Goal: Task Accomplishment & Management: Use online tool/utility

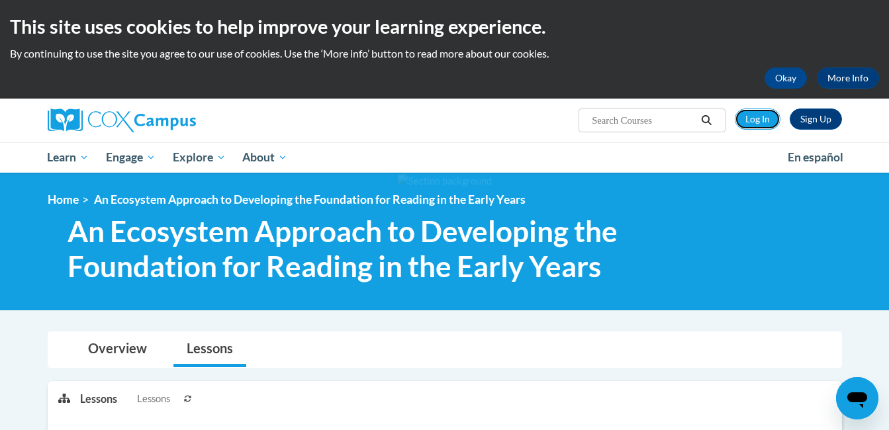
click at [753, 118] on link "Log In" at bounding box center [758, 119] width 46 height 21
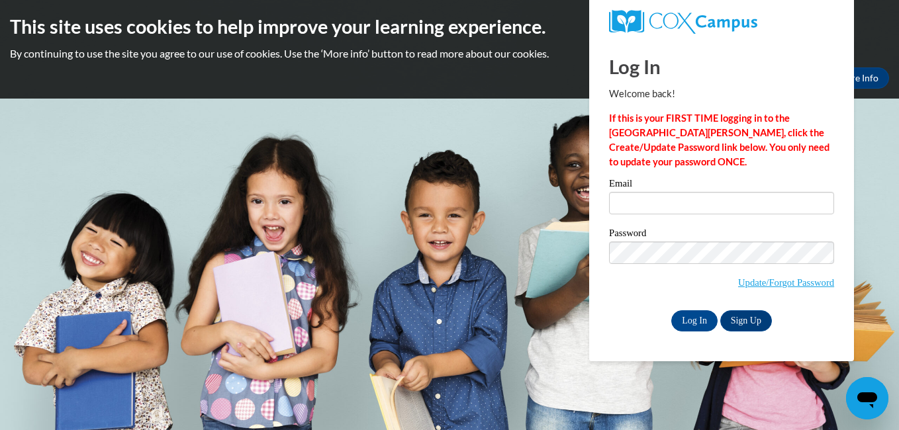
type input "[EMAIL_ADDRESS][DOMAIN_NAME]"
click at [688, 323] on input "Log In" at bounding box center [694, 320] width 46 height 21
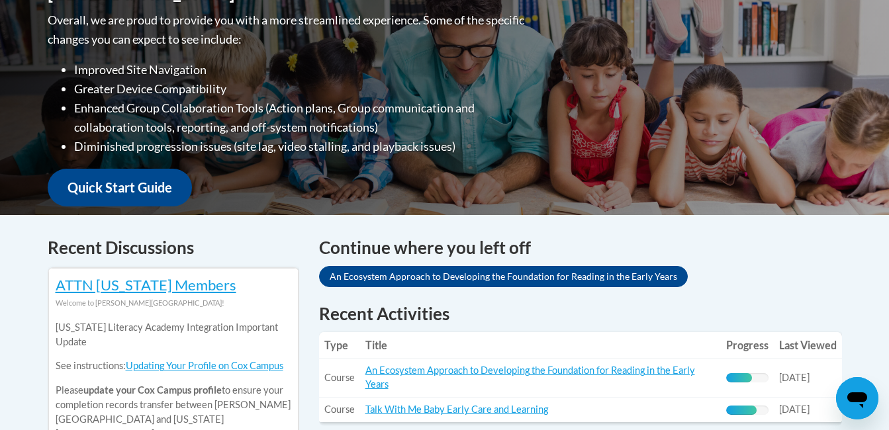
scroll to position [353, 0]
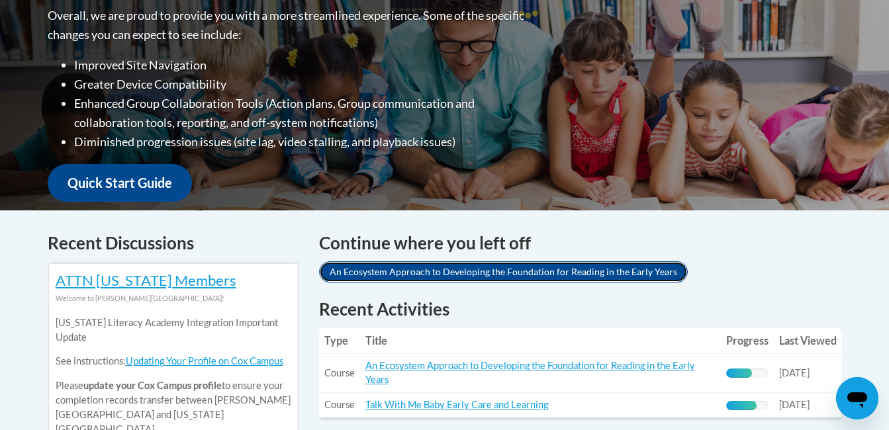
click at [518, 273] on link "An Ecosystem Approach to Developing the Foundation for Reading in the Early Yea…" at bounding box center [503, 272] width 369 height 21
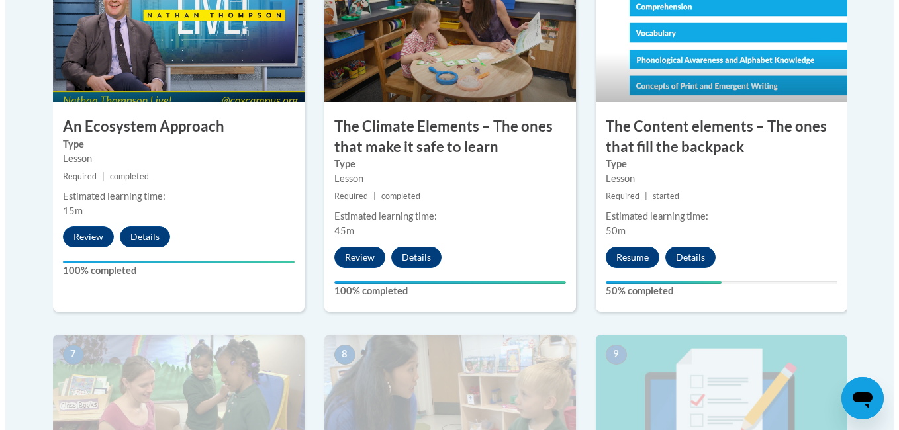
scroll to position [878, 0]
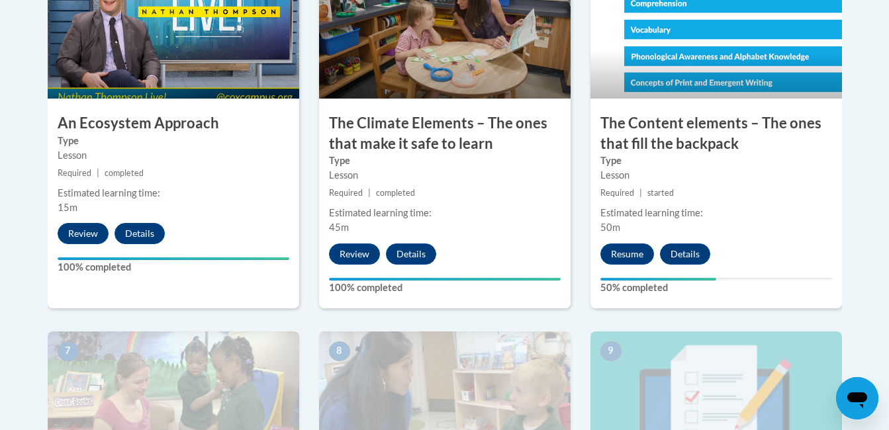
click at [624, 251] on button "Resume" at bounding box center [627, 254] width 54 height 21
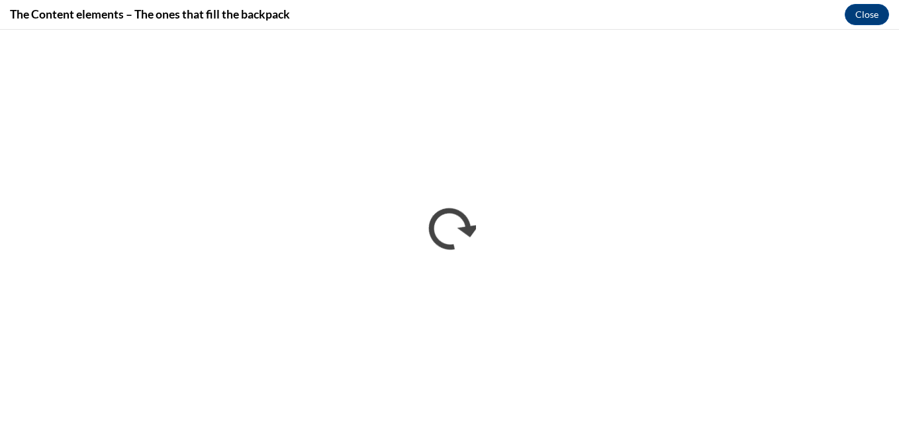
scroll to position [0, 0]
